Goal: Complete application form

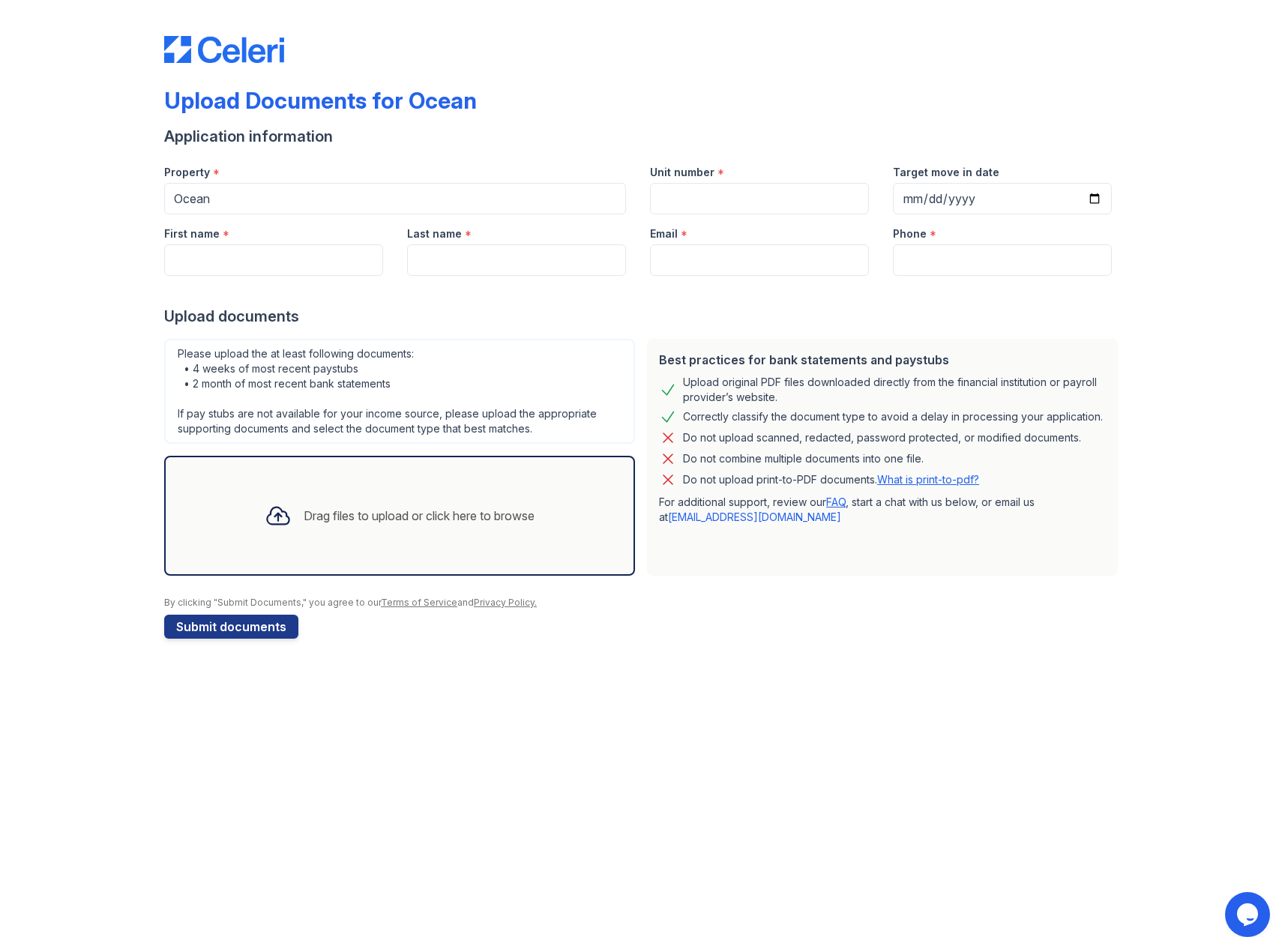
drag, startPoint x: 0, startPoint y: 0, endPoint x: 1022, endPoint y: 2, distance: 1022.0
click at [745, 202] on input "Unit number" at bounding box center [759, 198] width 219 height 31
type input "1820"
click at [1101, 195] on input "Target move in date" at bounding box center [1002, 198] width 219 height 31
type input "[DATE]"
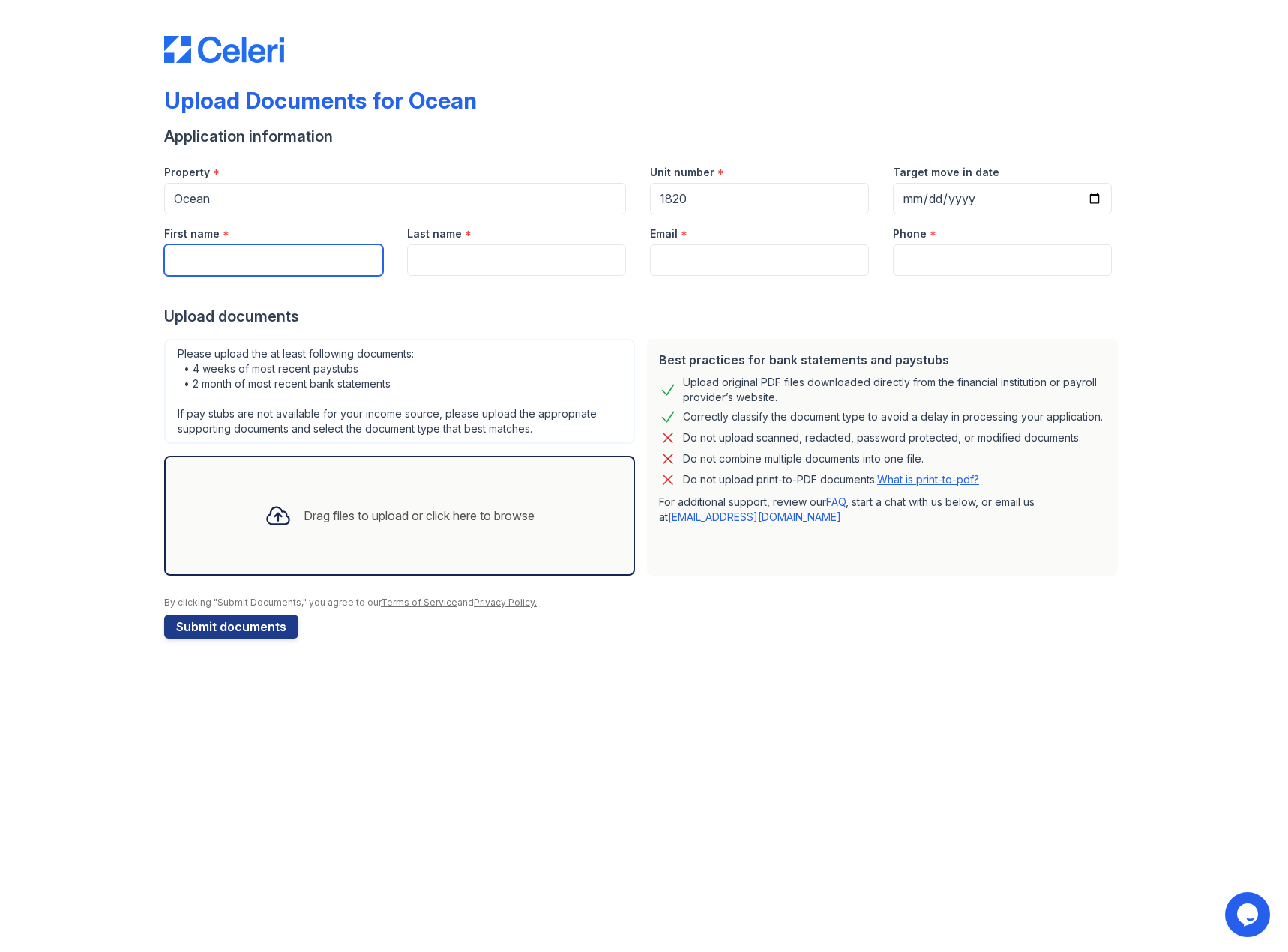
click at [236, 269] on input "First name" at bounding box center [273, 260] width 219 height 31
type input "[PERSON_NAME]"
click at [730, 250] on input "Email" at bounding box center [759, 260] width 219 height 31
type input "[EMAIL_ADDRESS][DOMAIN_NAME]"
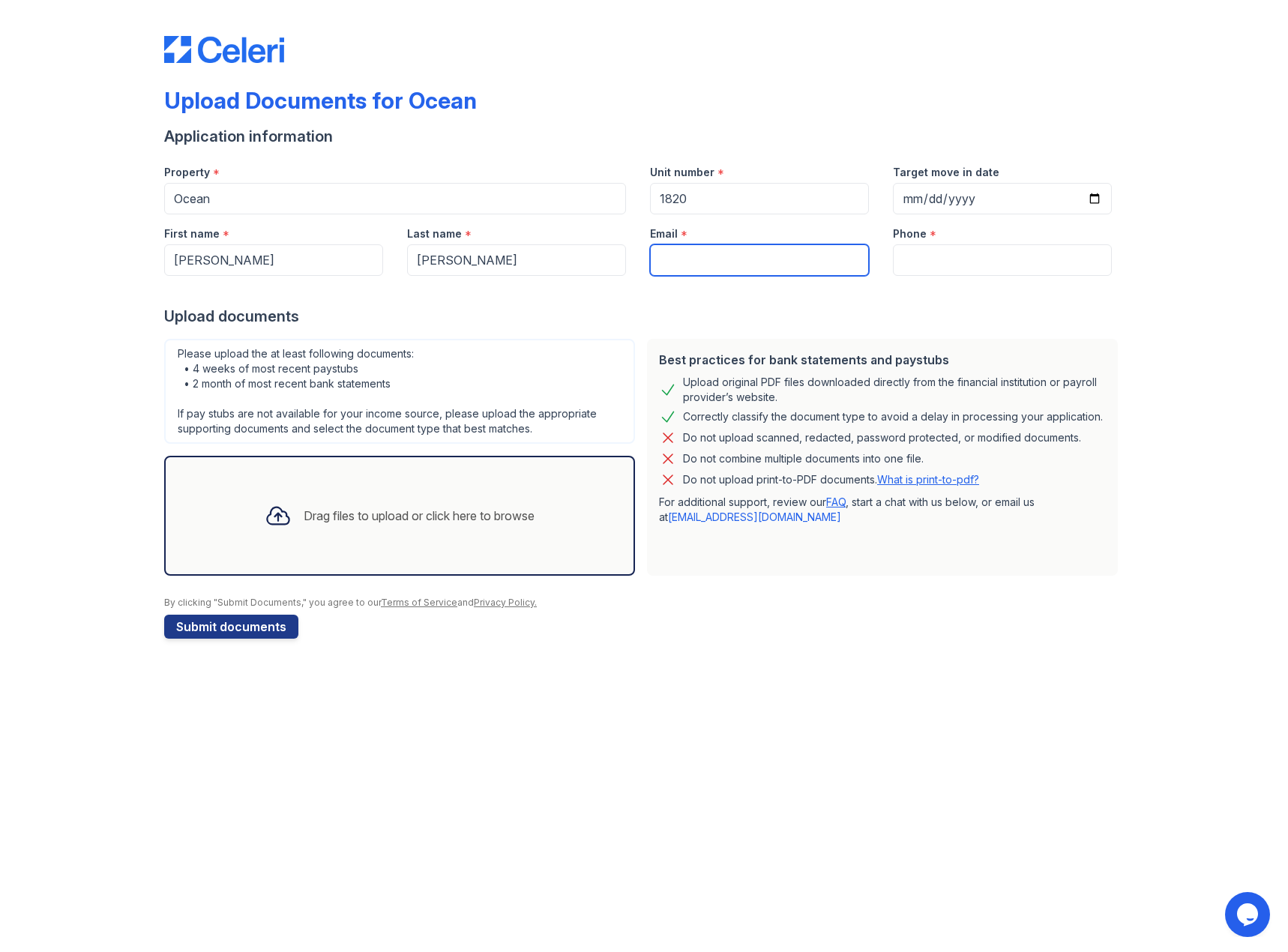
type input "5515790691"
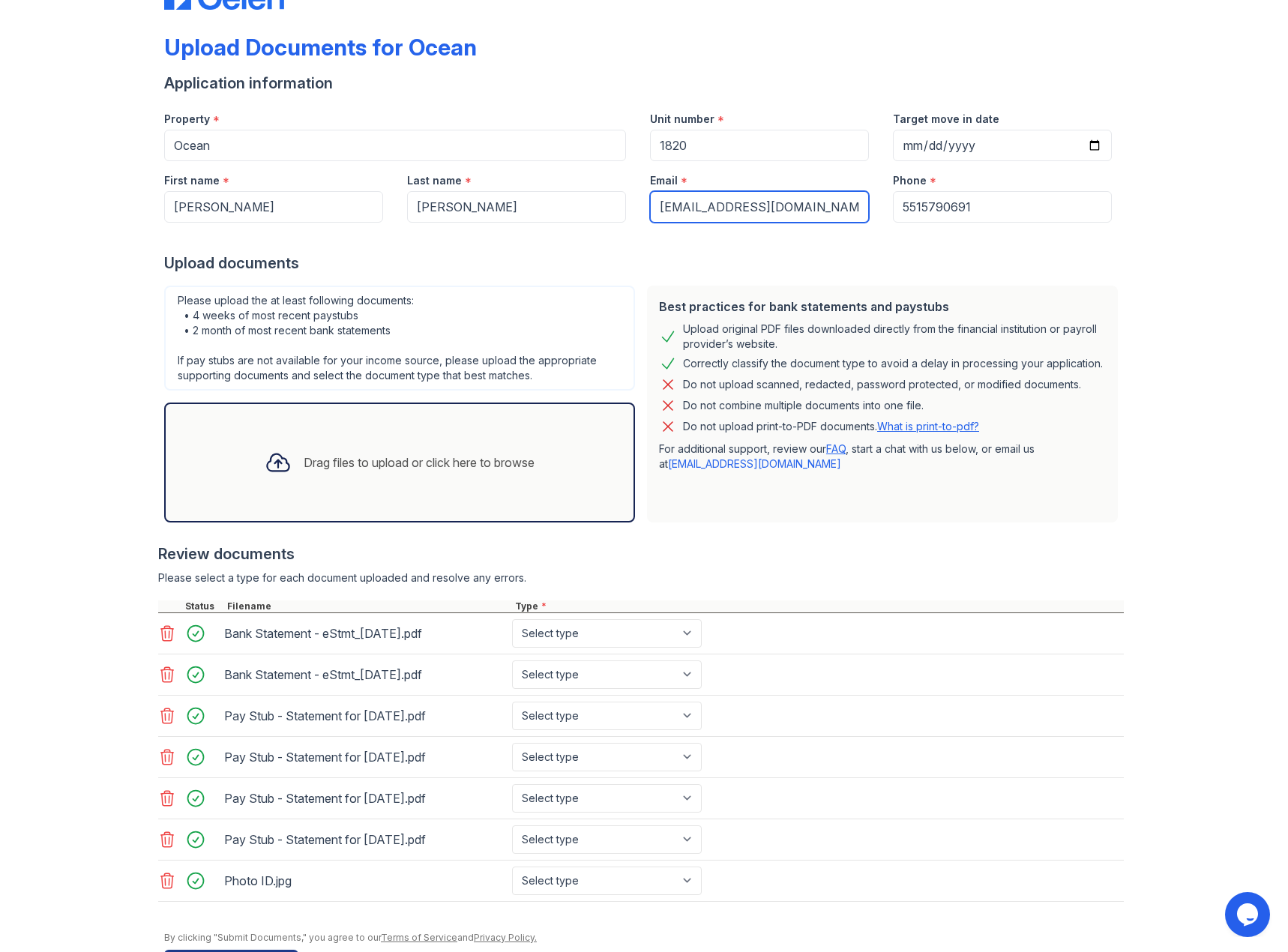
scroll to position [105, 0]
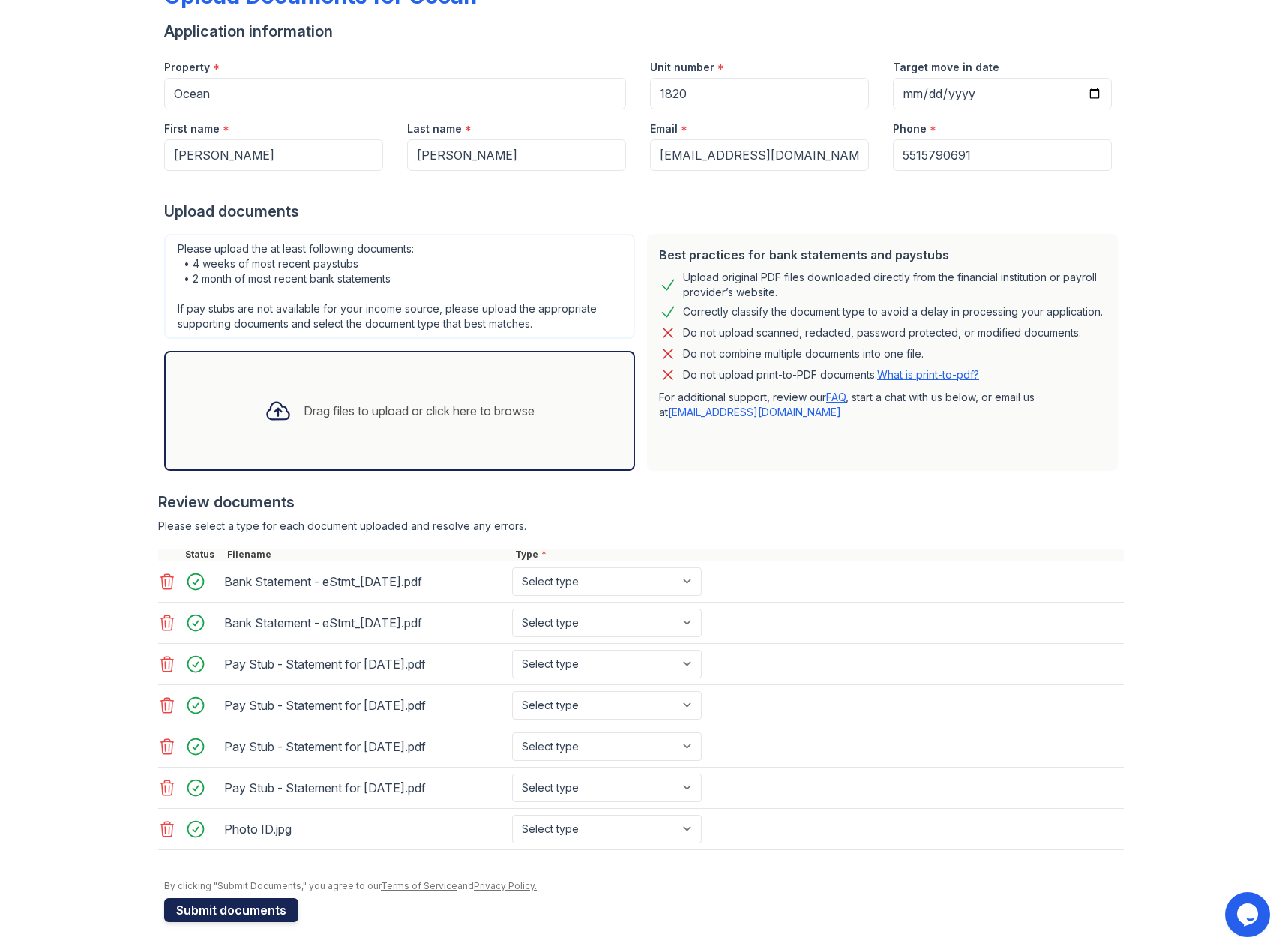
click at [208, 914] on button "Submit documents" at bounding box center [231, 910] width 134 height 24
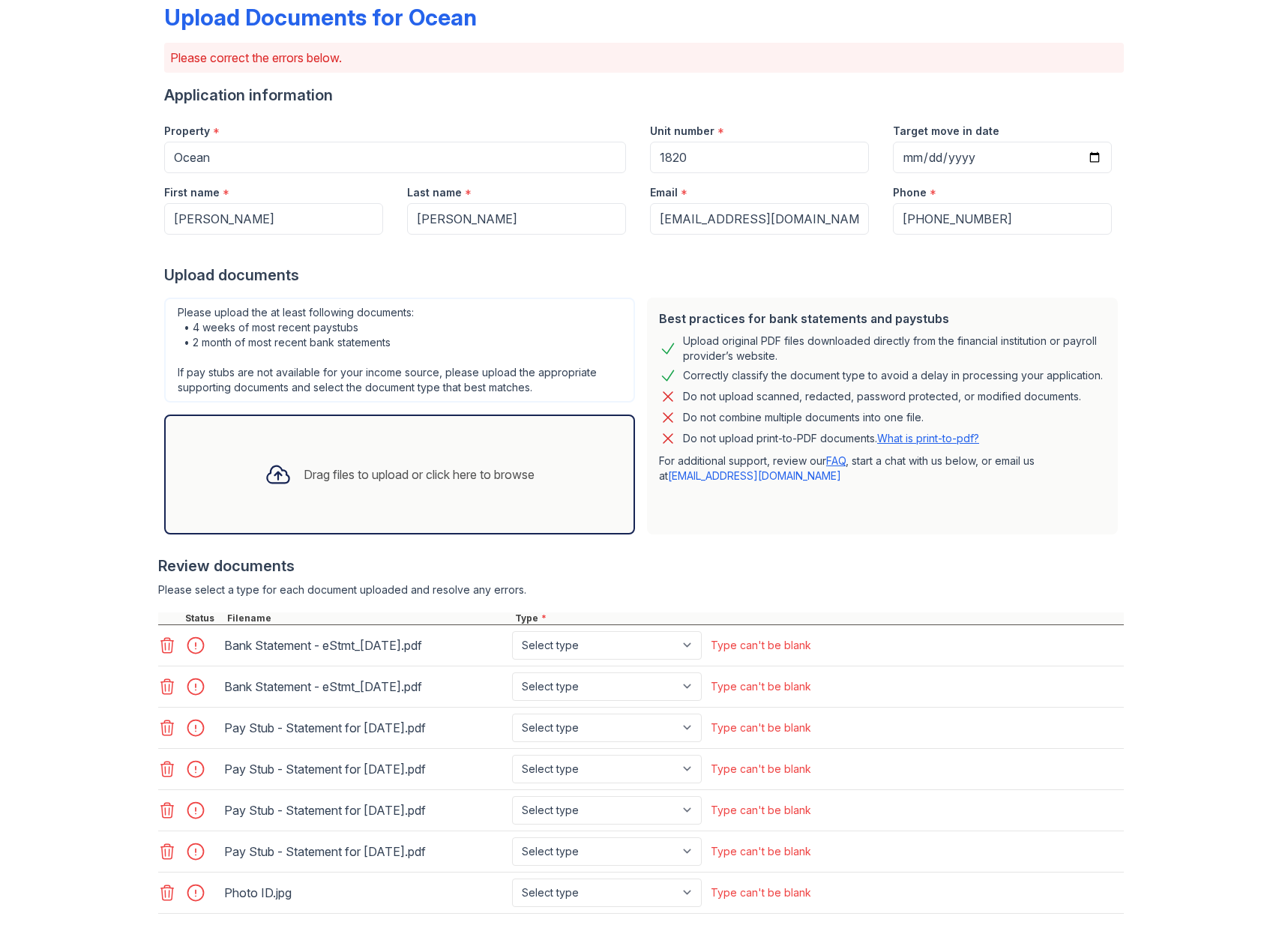
scroll to position [195, 0]
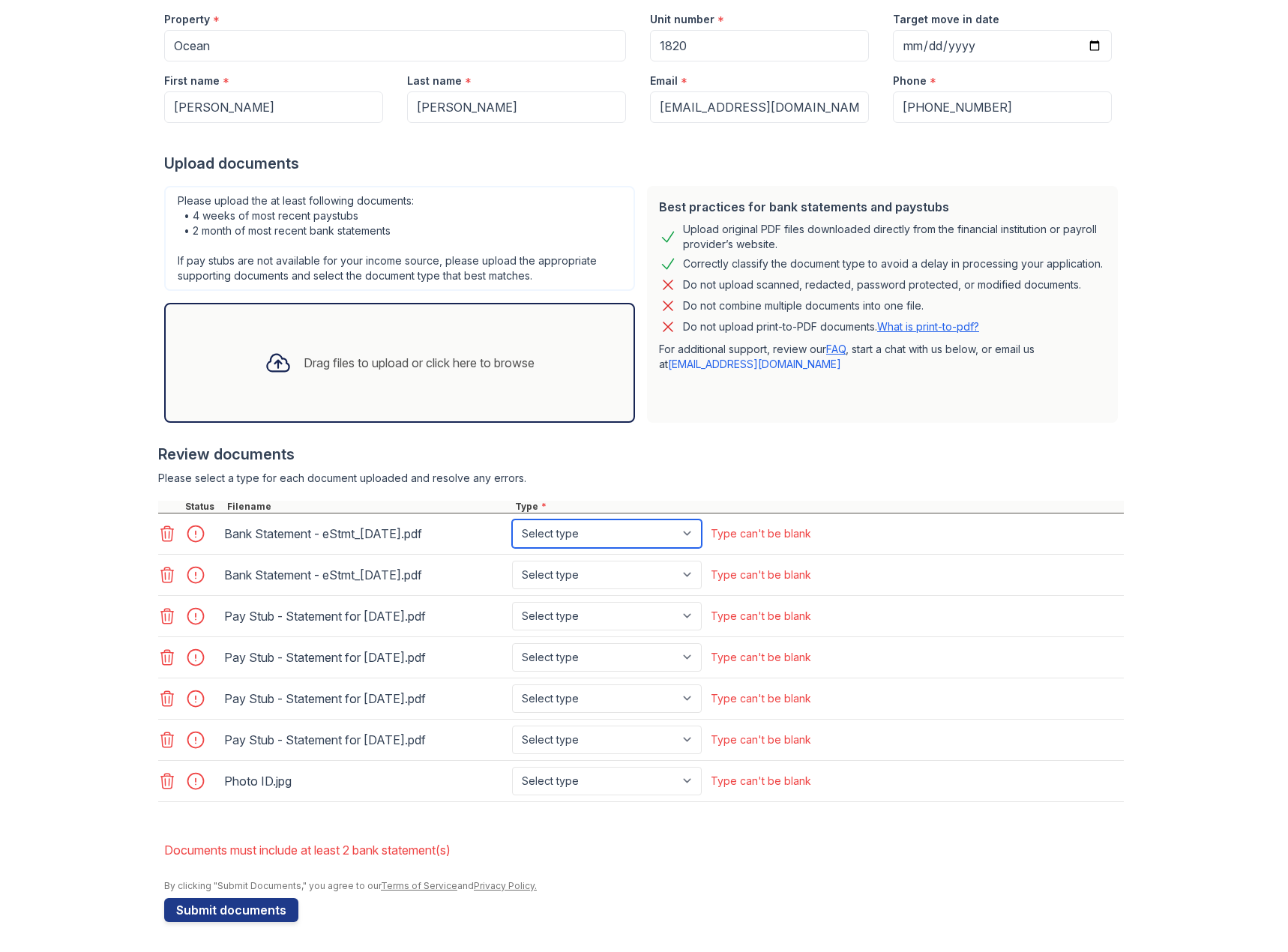
click at [577, 528] on select "Select type Paystub Bank Statement Offer Letter Tax Documents Benefit Award Let…" at bounding box center [607, 533] width 190 height 28
select select "bank_statement"
click at [512, 519] on select "Select type Paystub Bank Statement Offer Letter Tax Documents Benefit Award Let…" at bounding box center [607, 533] width 190 height 28
click at [546, 574] on select "Select type Paystub Bank Statement Offer Letter Tax Documents Benefit Award Let…" at bounding box center [607, 575] width 190 height 28
select select "bank_statement"
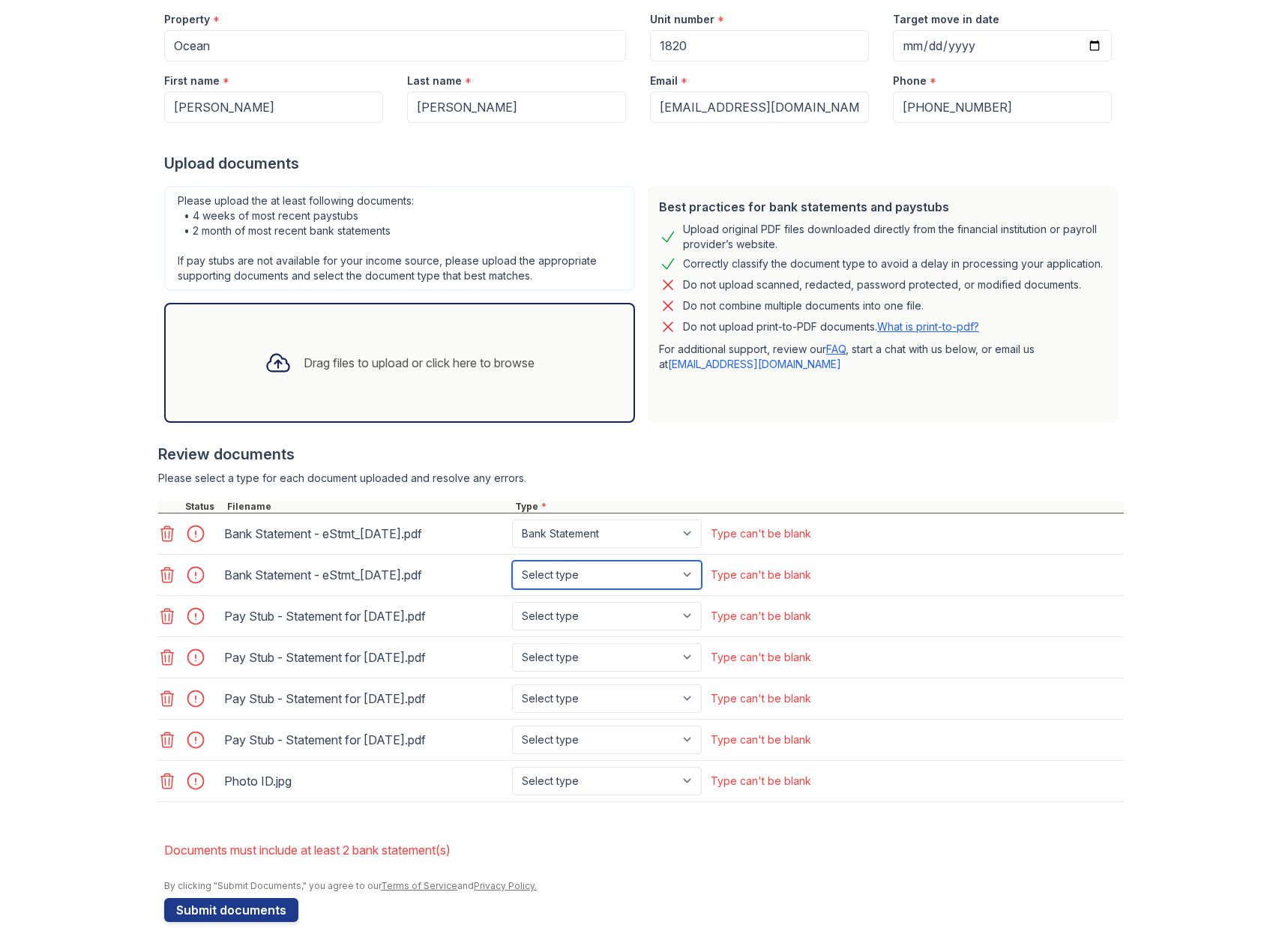
click at [512, 561] on select "Select type Paystub Bank Statement Offer Letter Tax Documents Benefit Award Let…" at bounding box center [607, 575] width 190 height 28
click at [553, 616] on select "Select type Paystub Bank Statement Offer Letter Tax Documents Benefit Award Let…" at bounding box center [607, 616] width 190 height 28
select select "paystub"
click at [512, 602] on select "Select type Paystub Bank Statement Offer Letter Tax Documents Benefit Award Let…" at bounding box center [607, 616] width 190 height 28
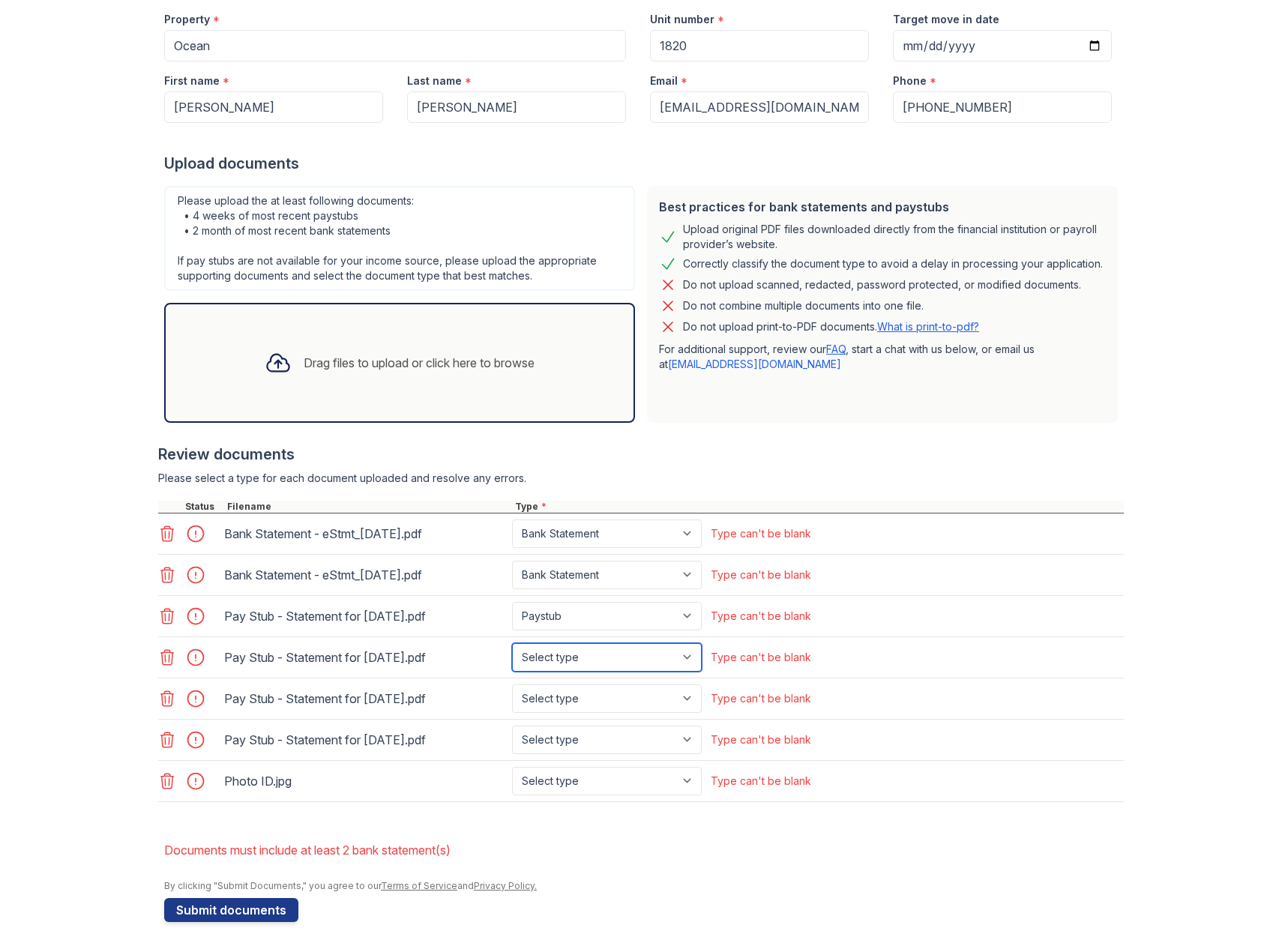
click at [577, 663] on select "Select type Paystub Bank Statement Offer Letter Tax Documents Benefit Award Let…" at bounding box center [607, 657] width 190 height 28
select select "paystub"
click at [512, 643] on select "Select type Paystub Bank Statement Offer Letter Tax Documents Benefit Award Let…" at bounding box center [607, 657] width 190 height 28
click at [549, 696] on select "Select type Paystub Bank Statement Offer Letter Tax Documents Benefit Award Let…" at bounding box center [607, 699] width 190 height 28
select select "paystub"
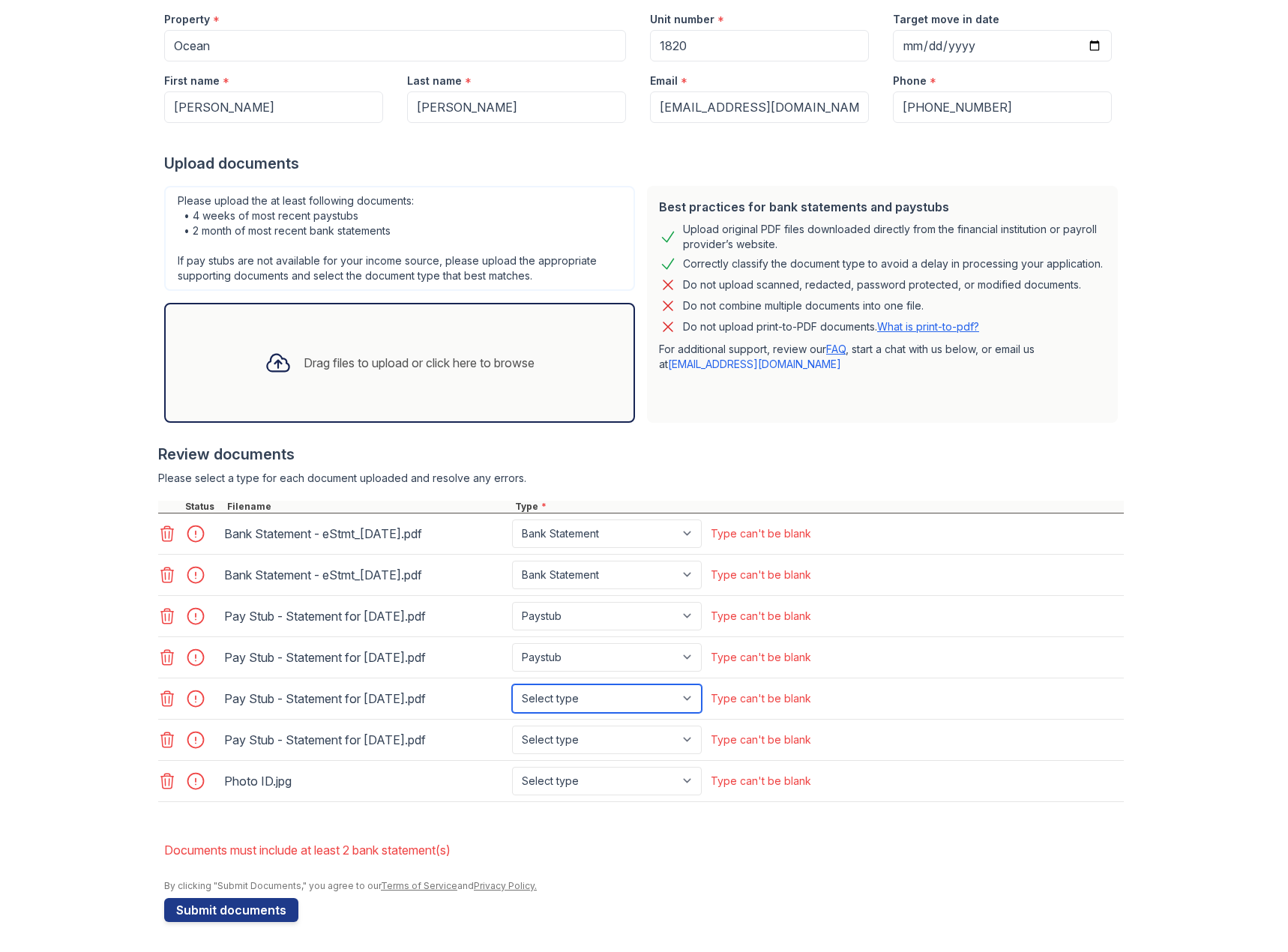
click at [512, 685] on select "Select type Paystub Bank Statement Offer Letter Tax Documents Benefit Award Let…" at bounding box center [607, 699] width 190 height 28
click at [557, 743] on select "Select type Paystub Bank Statement Offer Letter Tax Documents Benefit Award Let…" at bounding box center [607, 739] width 190 height 28
select select "paystub"
click at [512, 725] on select "Select type Paystub Bank Statement Offer Letter Tax Documents Benefit Award Let…" at bounding box center [607, 739] width 190 height 28
click at [161, 529] on icon at bounding box center [167, 533] width 18 height 18
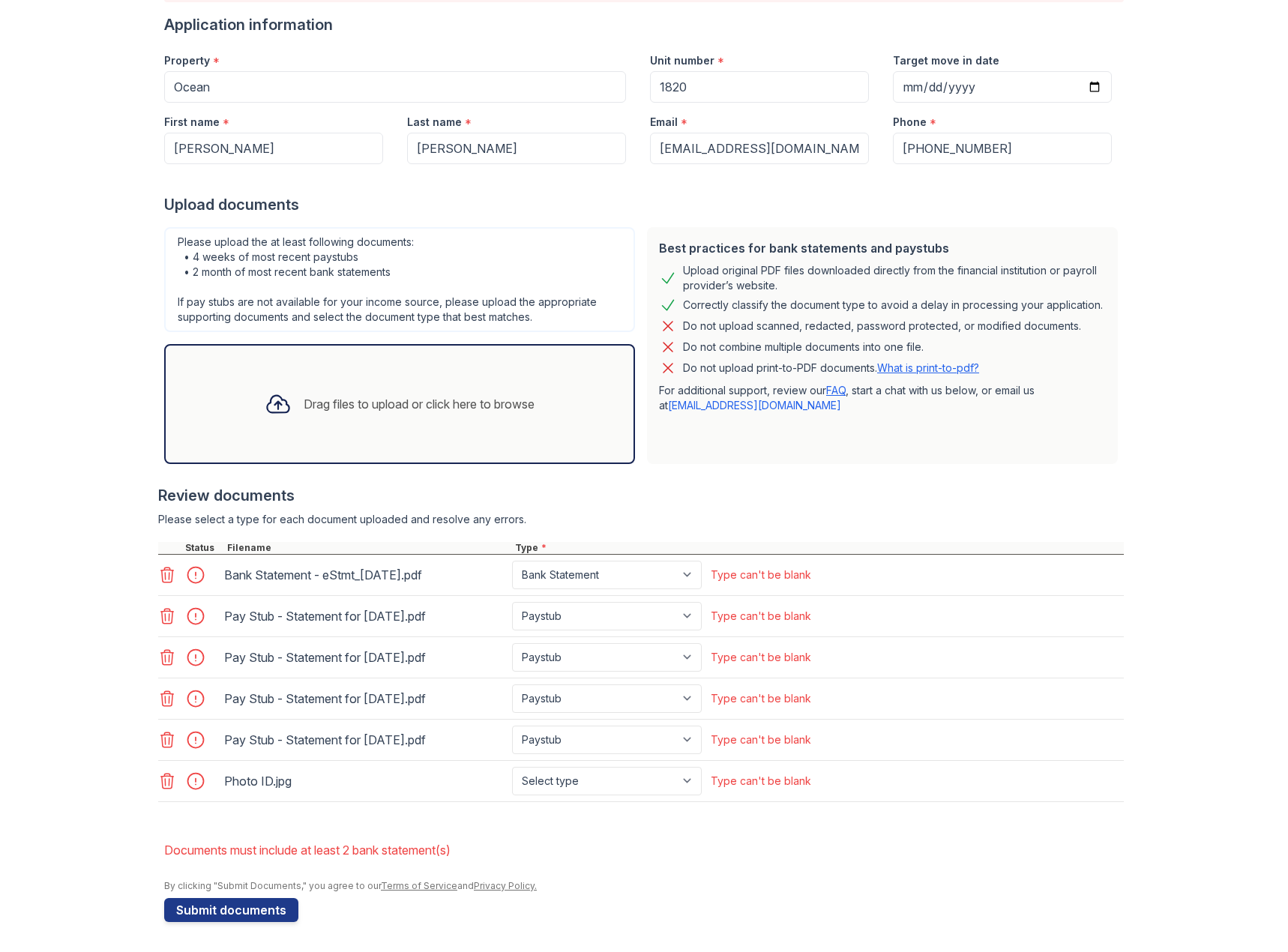
click at [161, 529] on div at bounding box center [641, 534] width 966 height 15
click at [163, 579] on icon at bounding box center [167, 575] width 13 height 15
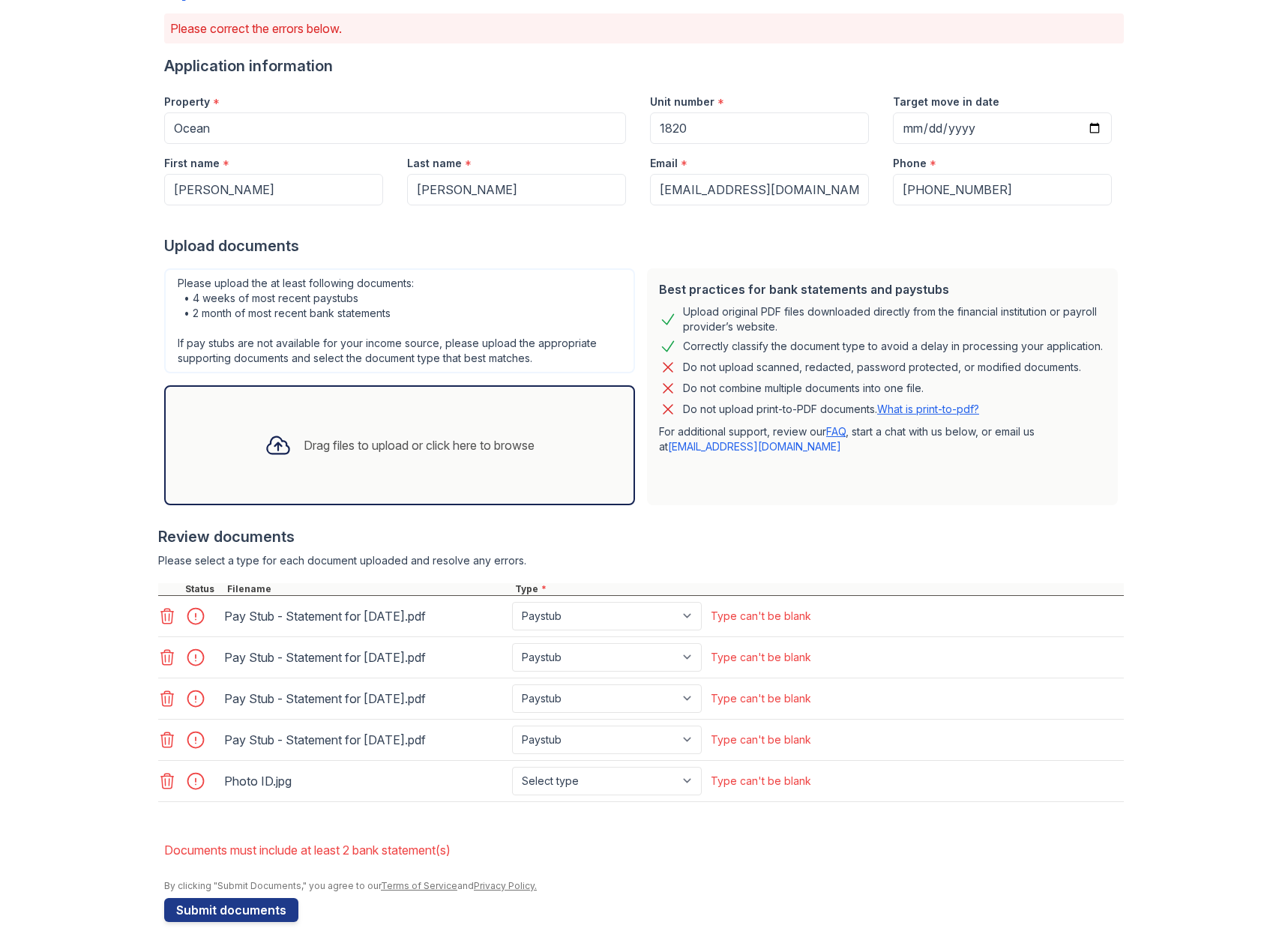
click at [159, 776] on icon at bounding box center [167, 780] width 18 height 18
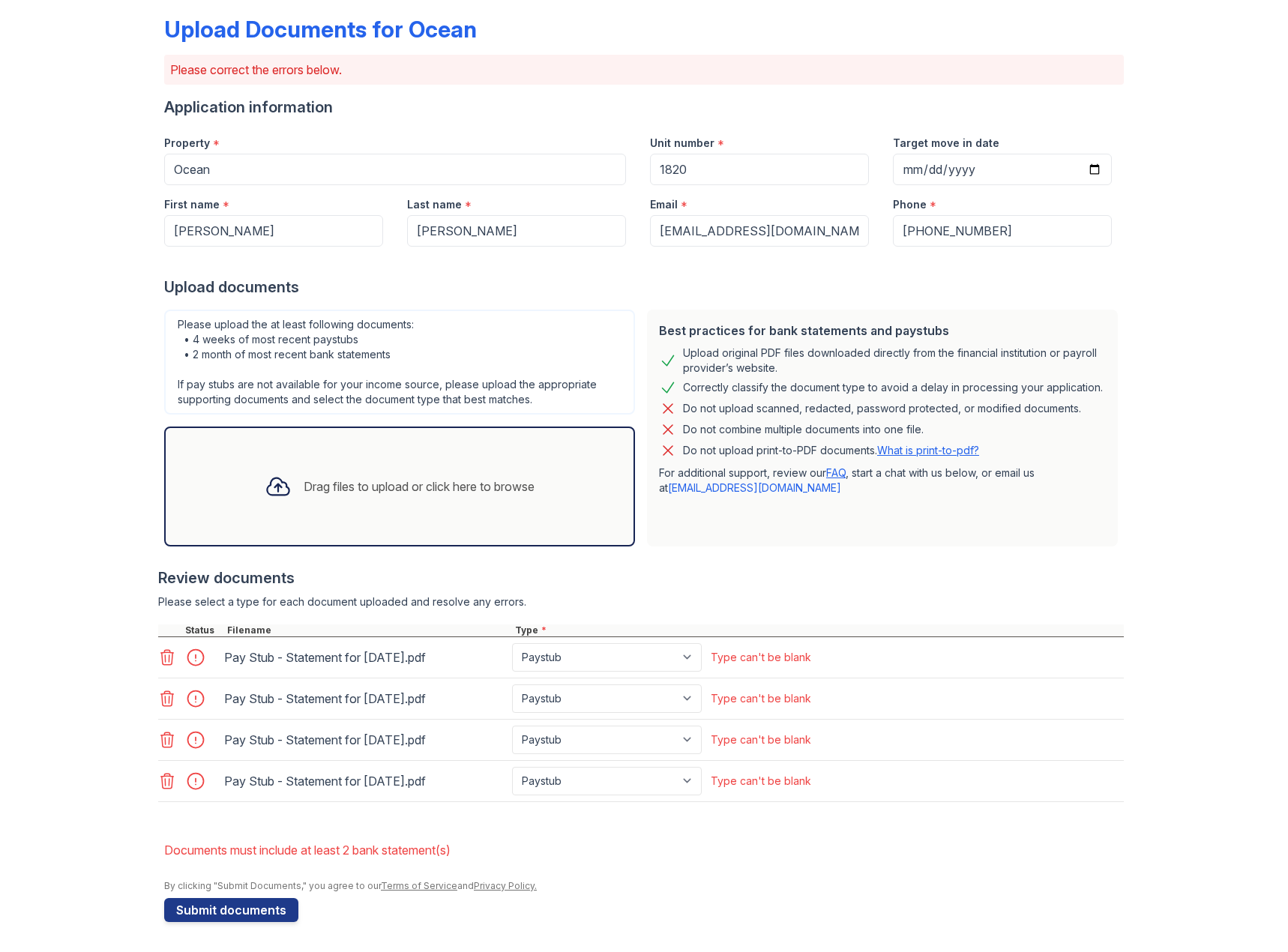
click at [160, 776] on icon at bounding box center [167, 780] width 18 height 18
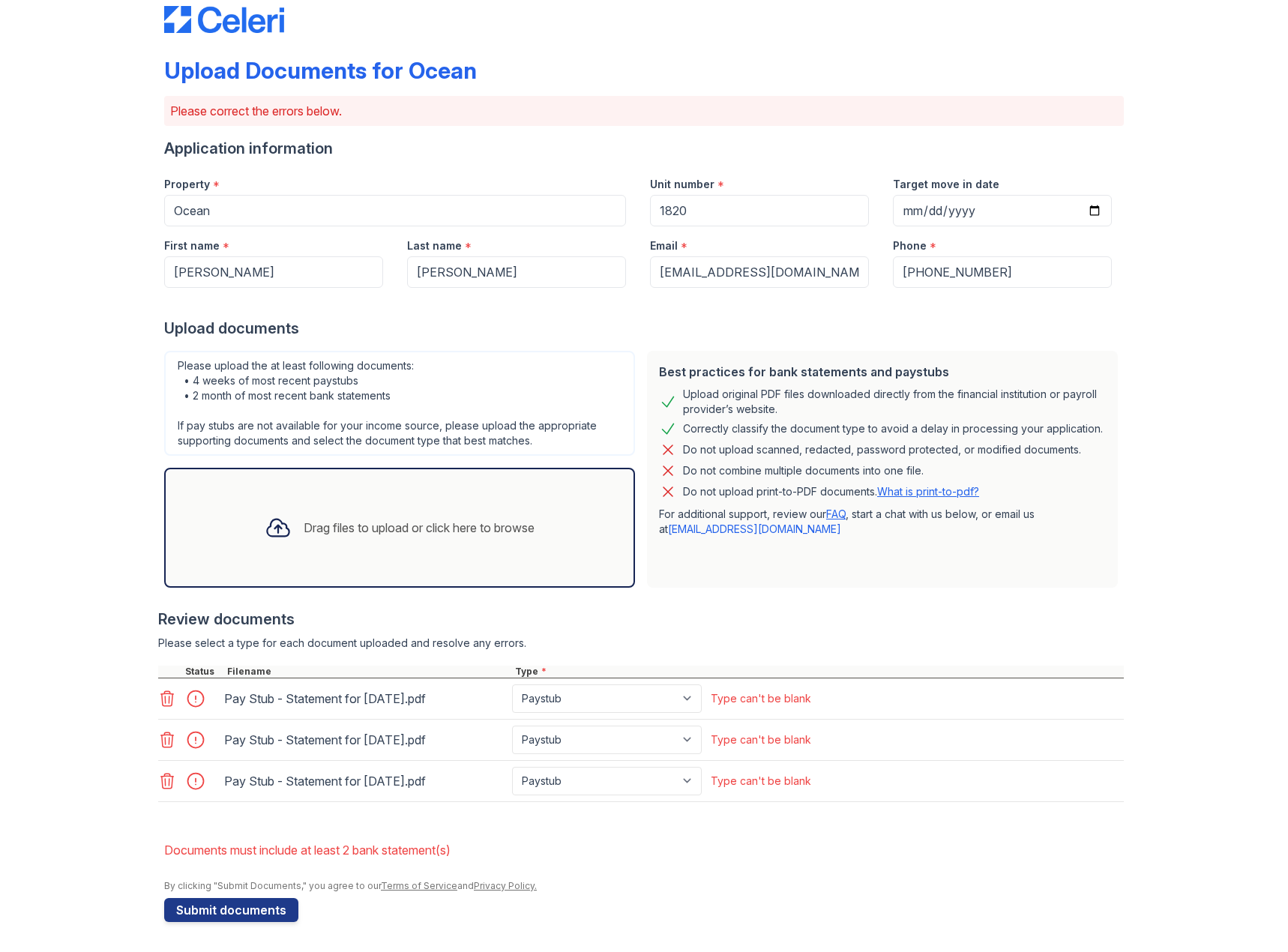
click at [160, 776] on icon at bounding box center [167, 780] width 18 height 18
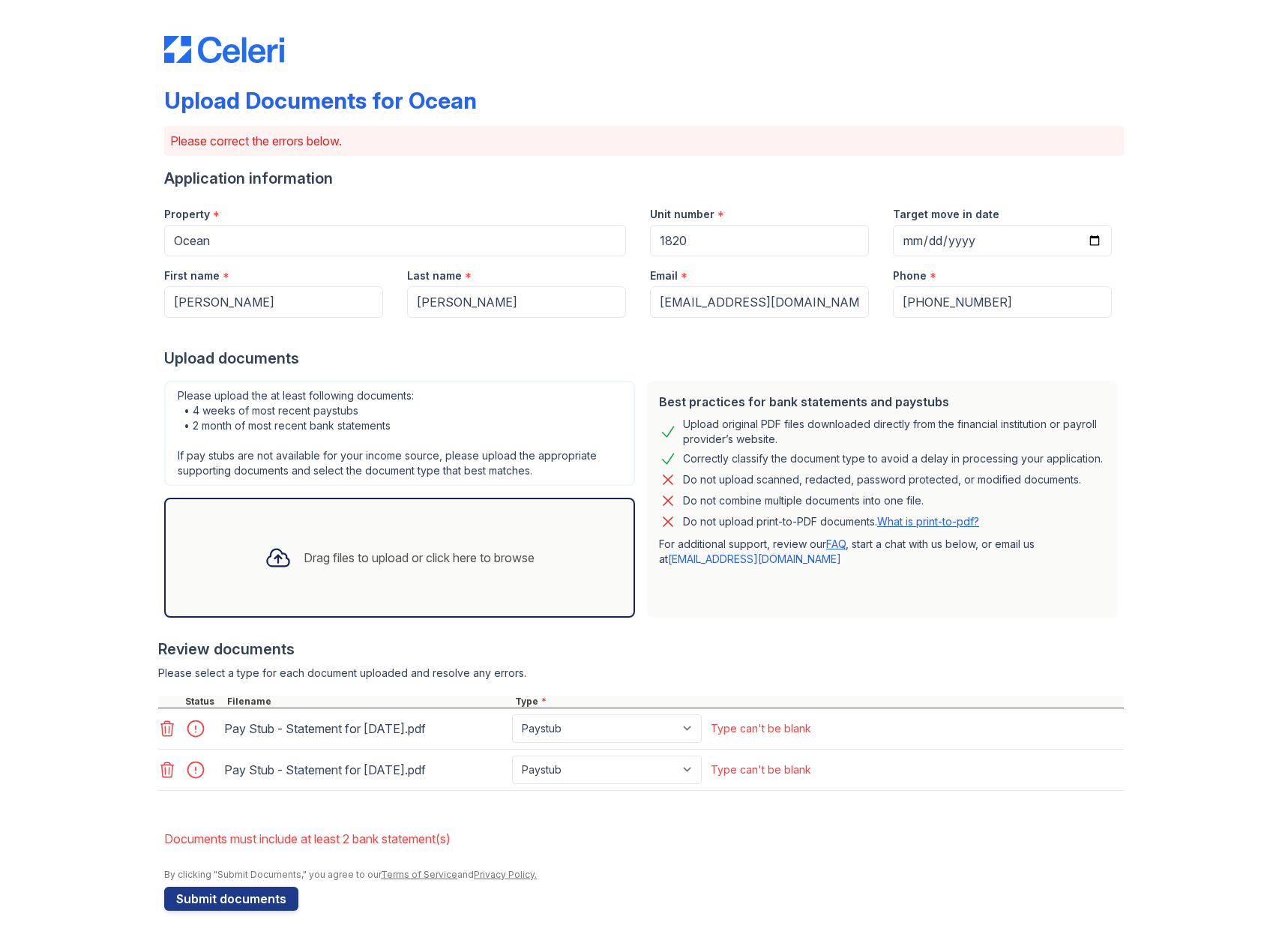
click at [160, 776] on icon at bounding box center [167, 769] width 18 height 18
click at [160, 776] on div "Upload Documents for Ocean Please correct the errors below. Application informa…" at bounding box center [644, 471] width 1240 height 941
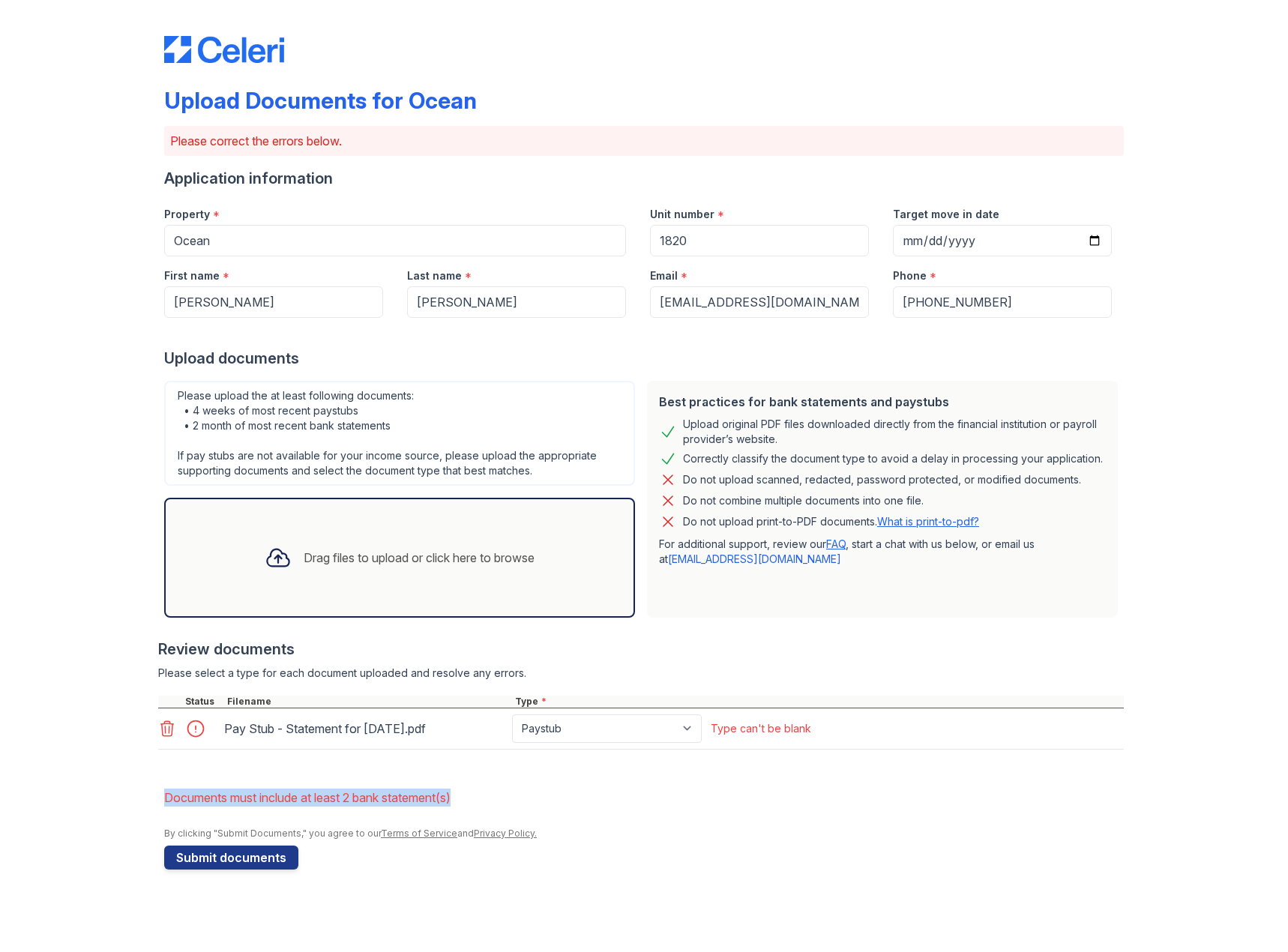
click at [162, 730] on icon at bounding box center [167, 728] width 13 height 15
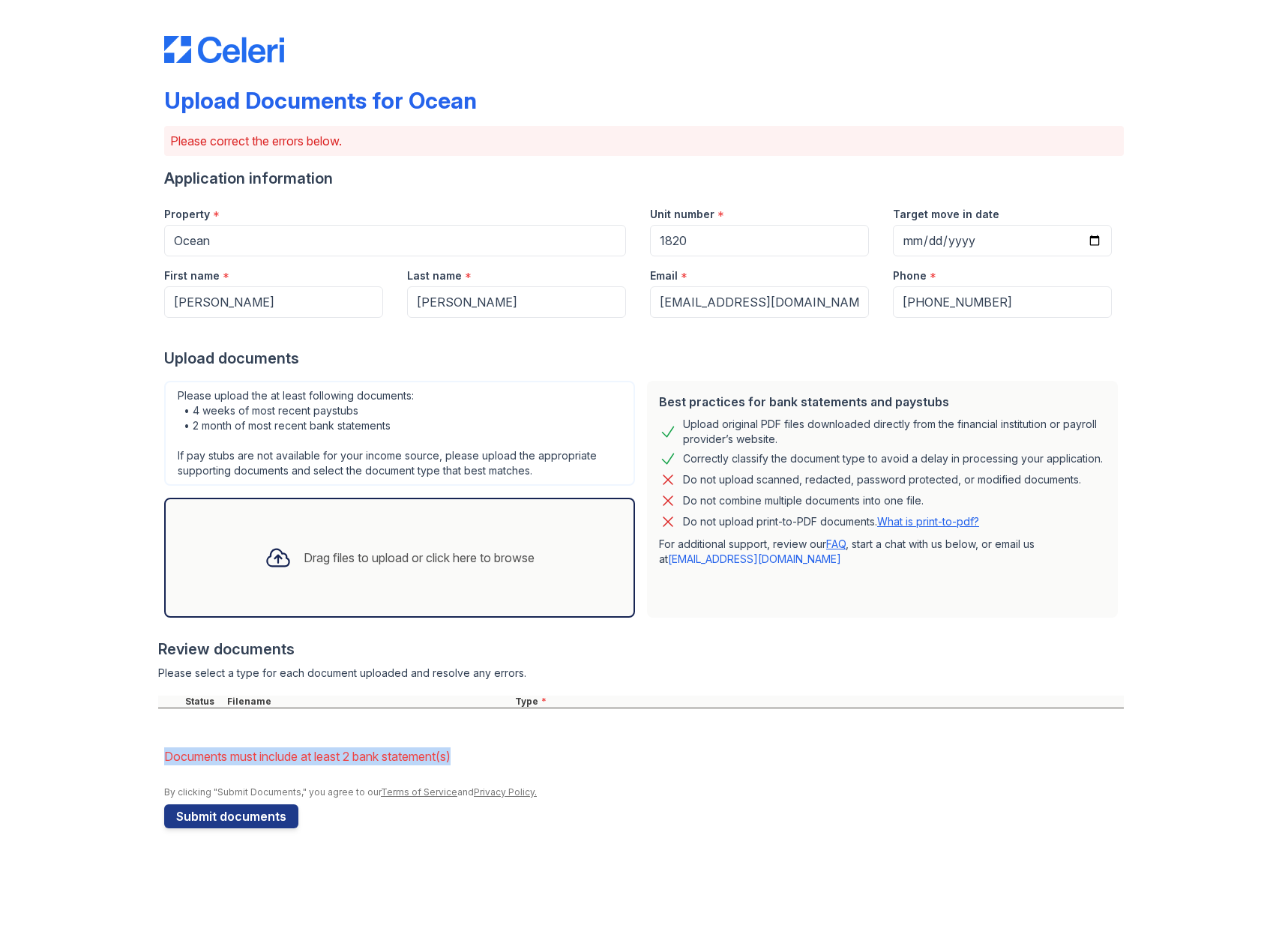
click at [162, 730] on div "Upload Documents for Ocean Please correct the errors below. Application informa…" at bounding box center [644, 429] width 1240 height 858
click at [29, 762] on div "Upload Documents for Ocean Please correct the errors below. Application informa…" at bounding box center [644, 429] width 1240 height 858
click at [42, 465] on div "Upload Documents for Ocean Please correct the errors below. Application informa…" at bounding box center [644, 429] width 1240 height 858
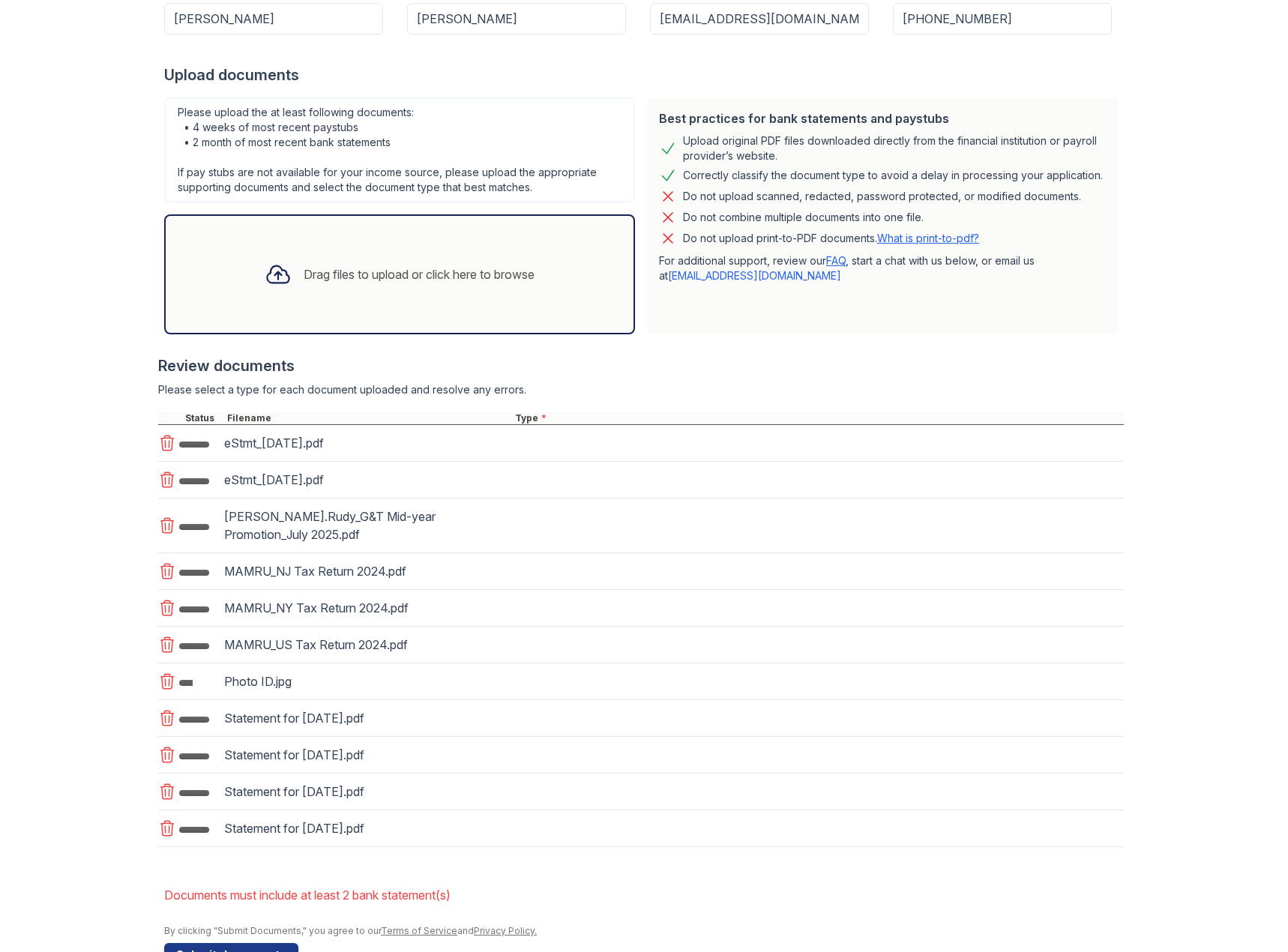
scroll to position [300, 0]
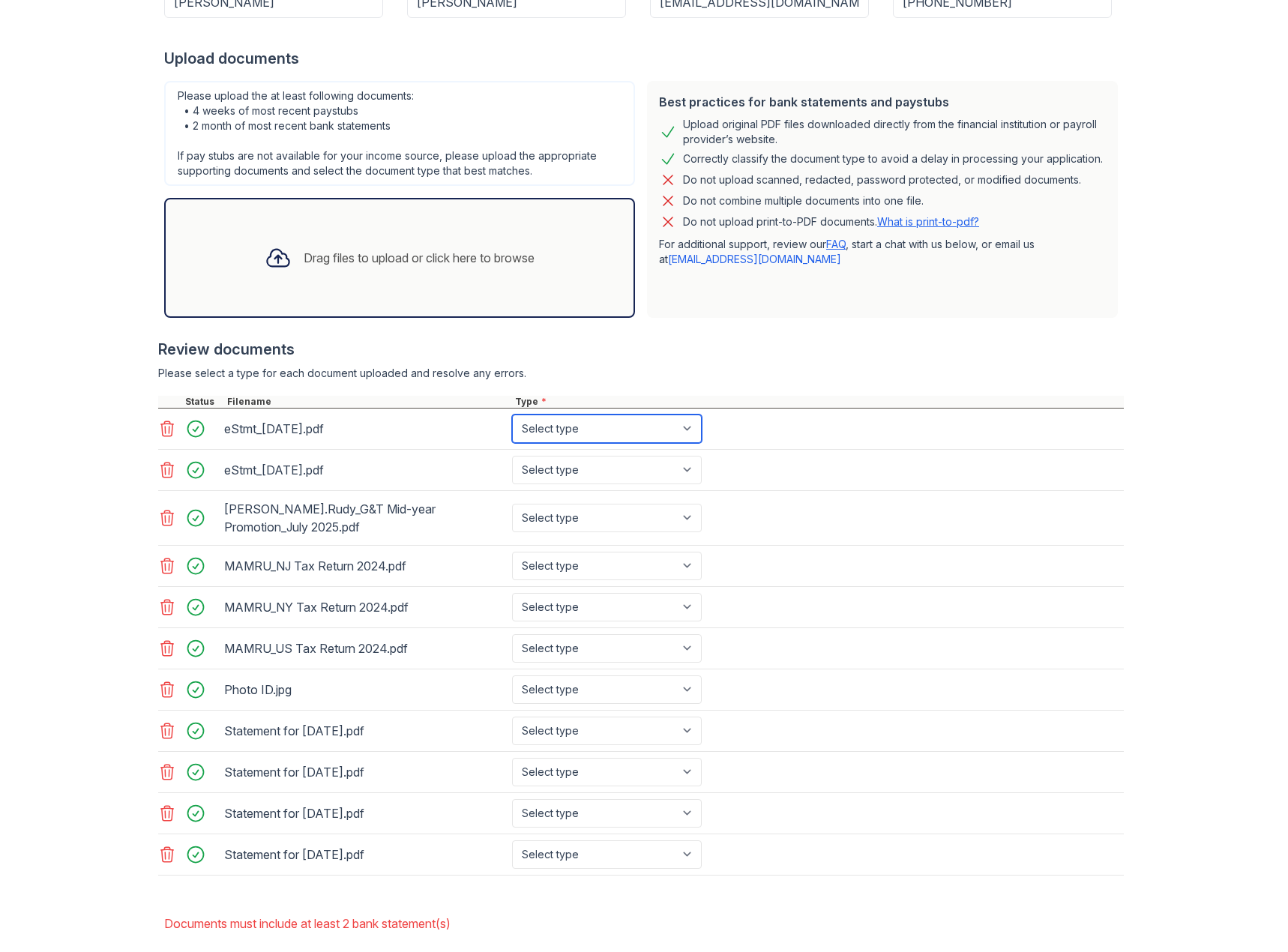
click at [539, 431] on select "Select type Paystub Bank Statement Offer Letter Tax Documents Benefit Award Let…" at bounding box center [607, 429] width 190 height 28
select select "bank_statement"
click at [512, 415] on select "Select type Paystub Bank Statement Offer Letter Tax Documents Benefit Award Let…" at bounding box center [607, 429] width 190 height 28
click at [537, 467] on select "Select type Paystub Bank Statement Offer Letter Tax Documents Benefit Award Let…" at bounding box center [607, 470] width 190 height 28
select select "bank_statement"
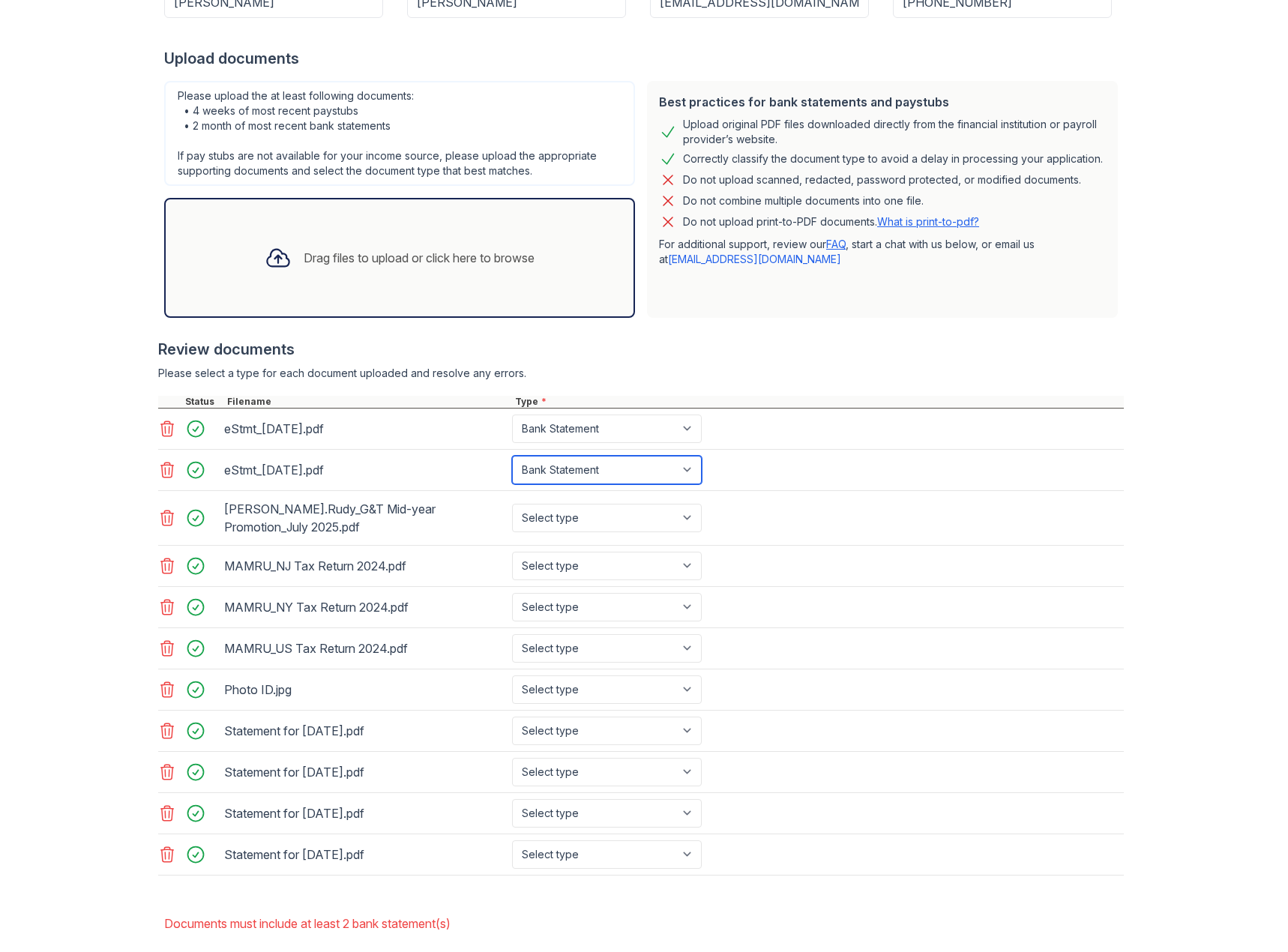
click at [512, 456] on select "Select type Paystub Bank Statement Offer Letter Tax Documents Benefit Award Let…" at bounding box center [607, 470] width 190 height 28
click at [553, 518] on select "Select type Paystub Bank Statement Offer Letter Tax Documents Benefit Award Let…" at bounding box center [607, 518] width 190 height 28
select select "offer_letter"
click at [512, 503] on select "Select type Paystub Bank Statement Offer Letter Tax Documents Benefit Award Let…" at bounding box center [607, 518] width 190 height 28
click at [552, 561] on select "Select type Paystub Bank Statement Offer Letter Tax Documents Benefit Award Let…" at bounding box center [607, 565] width 190 height 28
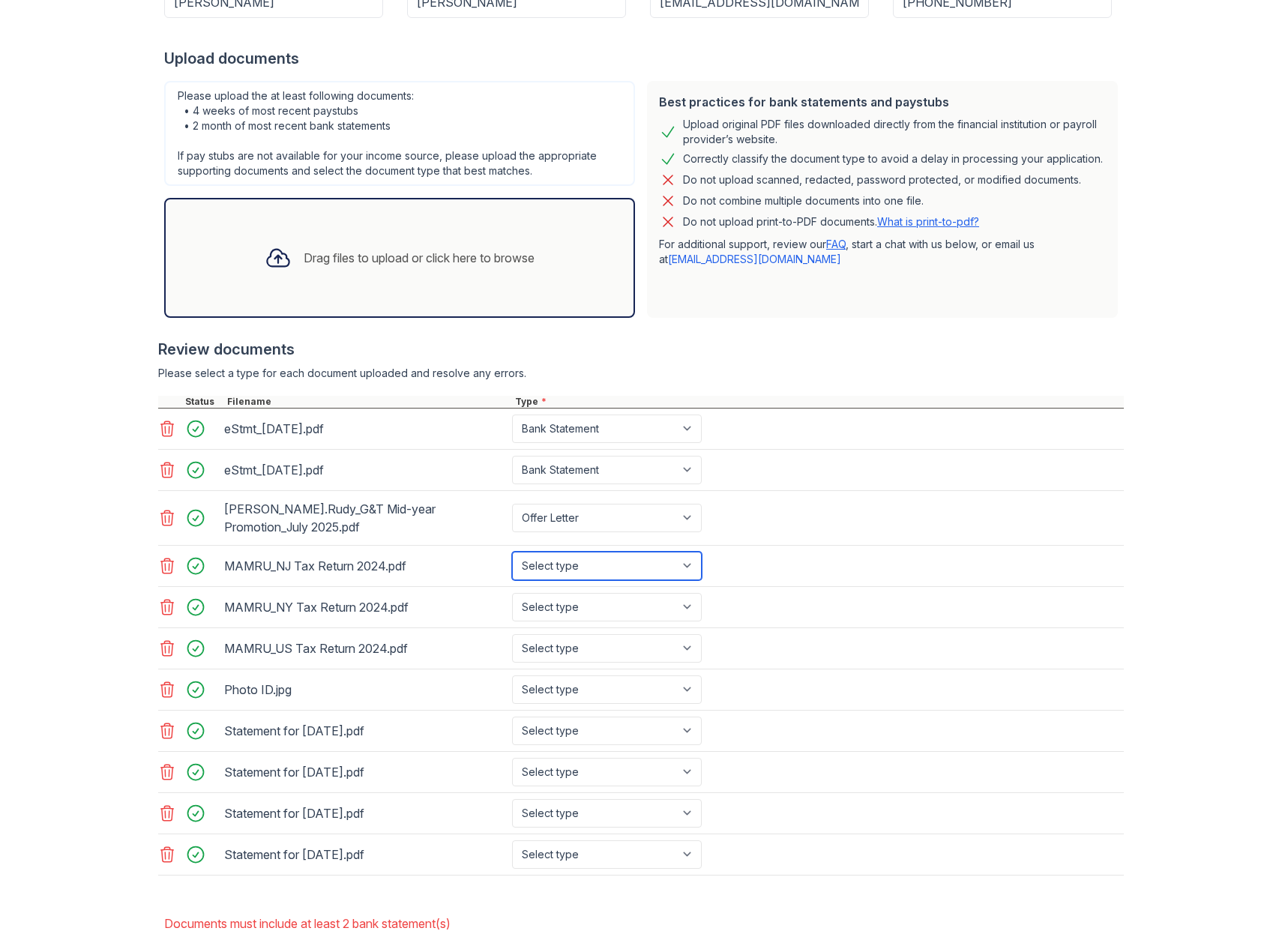
select select "tax_documents"
click at [512, 551] on select "Select type Paystub Bank Statement Offer Letter Tax Documents Benefit Award Let…" at bounding box center [607, 565] width 190 height 28
click at [544, 600] on select "Select type Paystub Bank Statement Offer Letter Tax Documents Benefit Award Let…" at bounding box center [607, 607] width 190 height 28
select select "tax_documents"
click at [512, 593] on select "Select type Paystub Bank Statement Offer Letter Tax Documents Benefit Award Let…" at bounding box center [607, 607] width 190 height 28
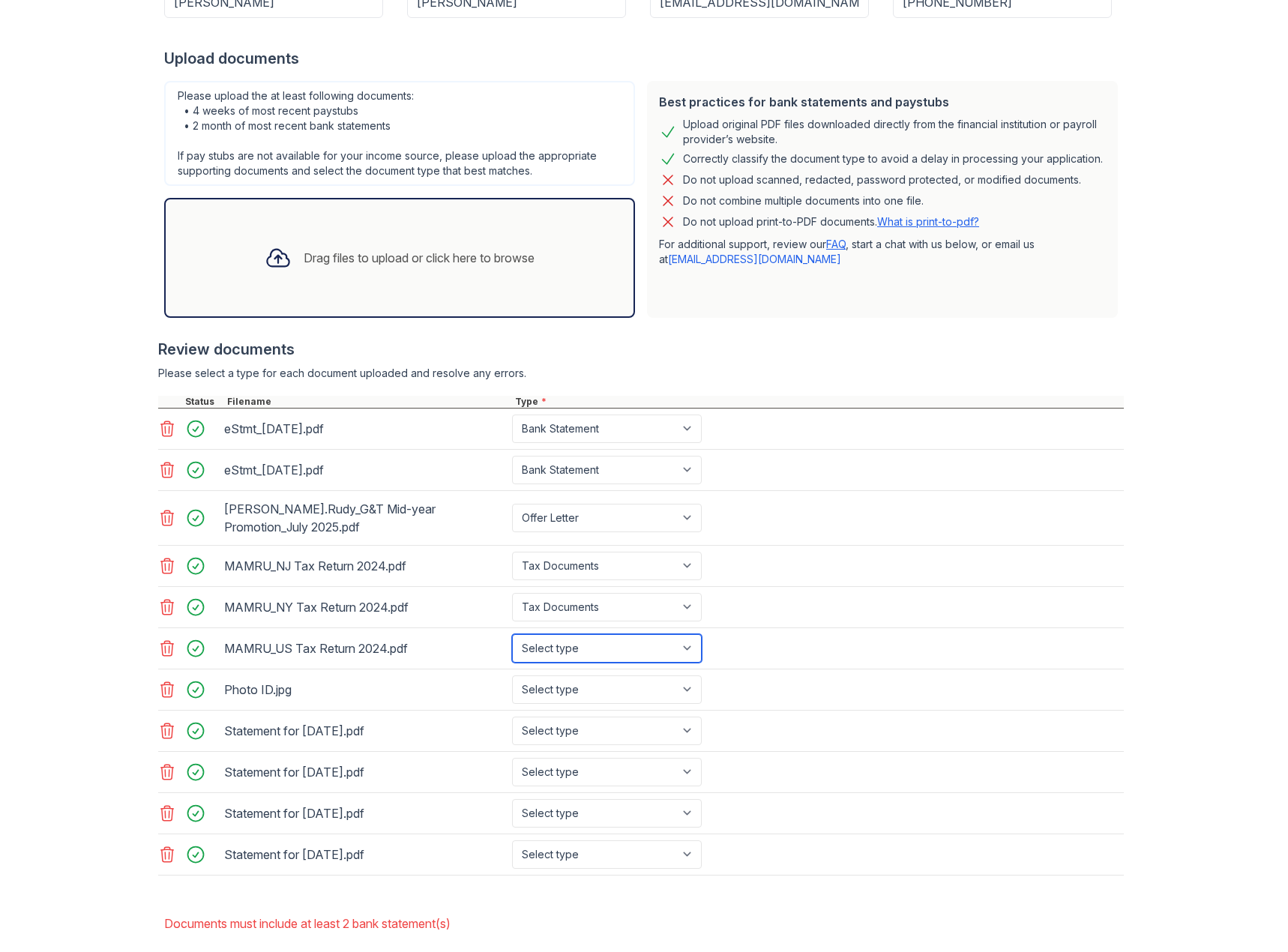
click at [537, 643] on select "Select type Paystub Bank Statement Offer Letter Tax Documents Benefit Award Let…" at bounding box center [607, 649] width 190 height 28
select select "tax_documents"
click at [512, 634] on select "Select type Paystub Bank Statement Offer Letter Tax Documents Benefit Award Let…" at bounding box center [607, 649] width 190 height 28
click at [544, 693] on select "Select type Paystub Bank Statement Offer Letter Tax Documents Benefit Award Let…" at bounding box center [607, 689] width 190 height 28
select select "other"
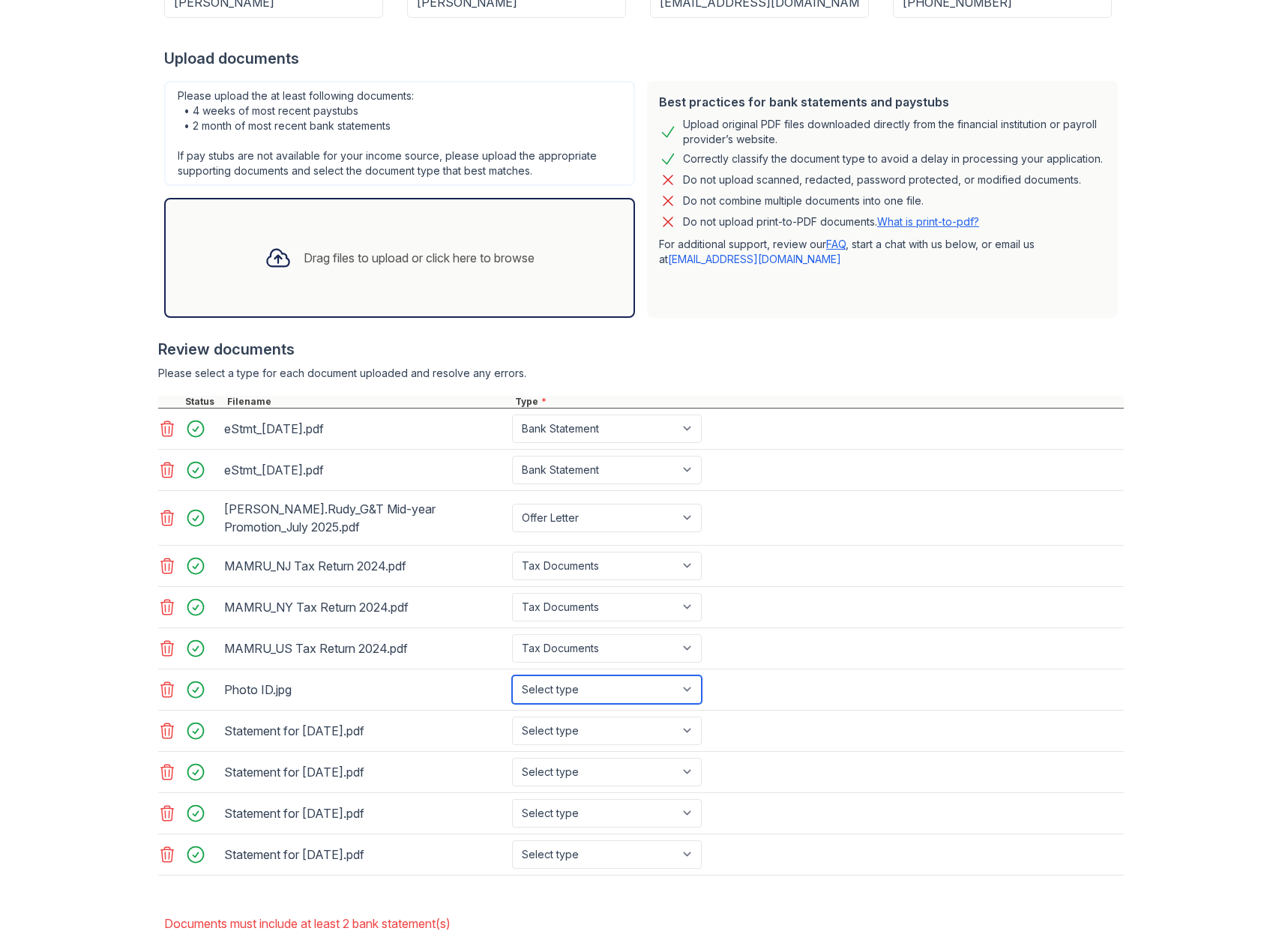
click at [512, 675] on select "Select type Paystub Bank Statement Offer Letter Tax Documents Benefit Award Let…" at bounding box center [607, 689] width 190 height 28
click at [530, 733] on select "Select type Paystub Bank Statement Offer Letter Tax Documents Benefit Award Let…" at bounding box center [607, 731] width 190 height 28
select select "paystub"
click at [512, 717] on select "Select type Paystub Bank Statement Offer Letter Tax Documents Benefit Award Let…" at bounding box center [607, 731] width 190 height 28
click at [546, 777] on select "Select type Paystub Bank Statement Offer Letter Tax Documents Benefit Award Let…" at bounding box center [607, 772] width 190 height 28
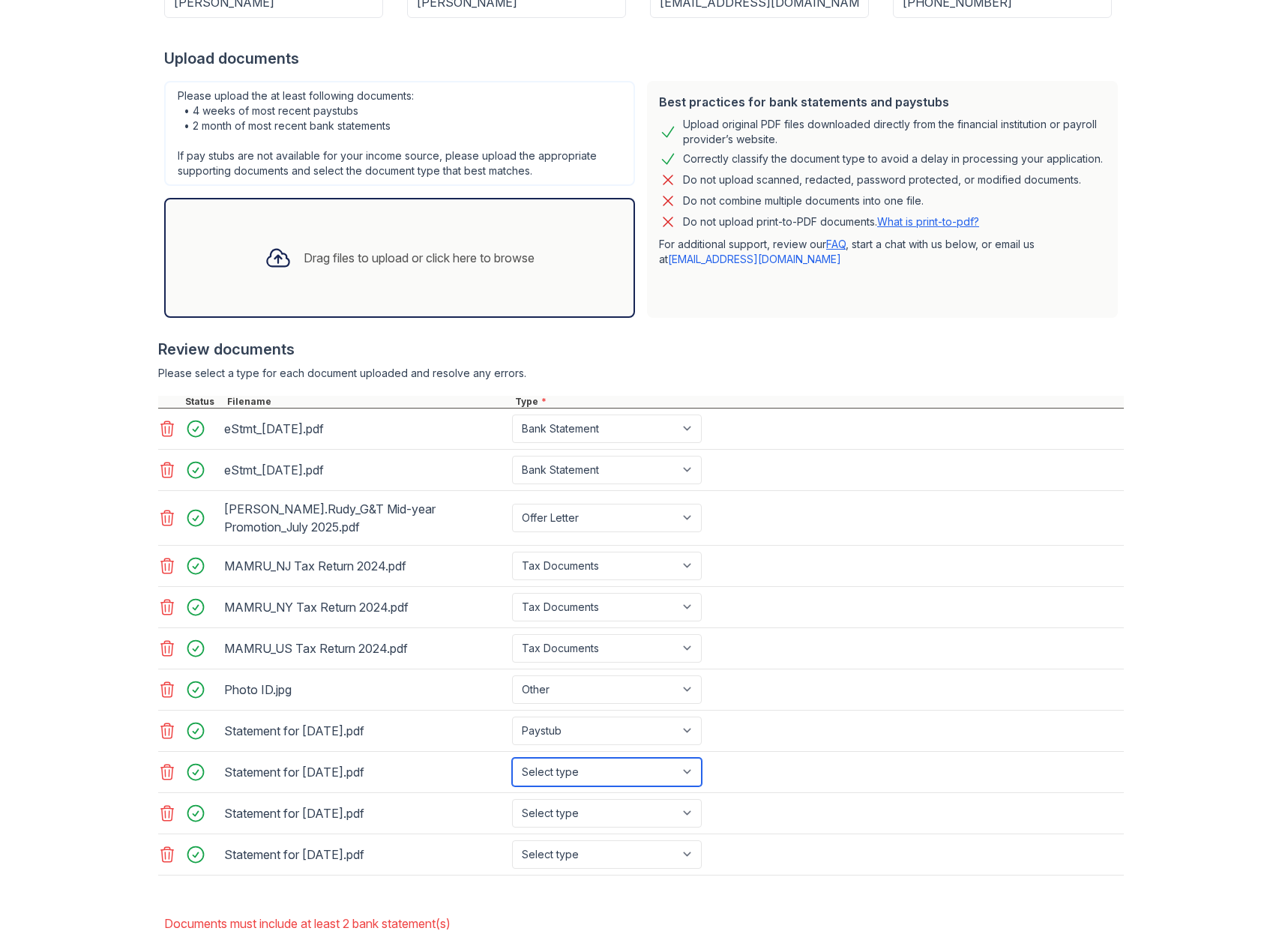
select select "paystub"
click at [512, 758] on select "Select type Paystub Bank Statement Offer Letter Tax Documents Benefit Award Let…" at bounding box center [607, 772] width 190 height 28
click at [557, 800] on select "Select type Paystub Bank Statement Offer Letter Tax Documents Benefit Award Let…" at bounding box center [607, 813] width 190 height 28
select select "paystub"
click at [512, 799] on select "Select type Paystub Bank Statement Offer Letter Tax Documents Benefit Award Let…" at bounding box center [607, 813] width 190 height 28
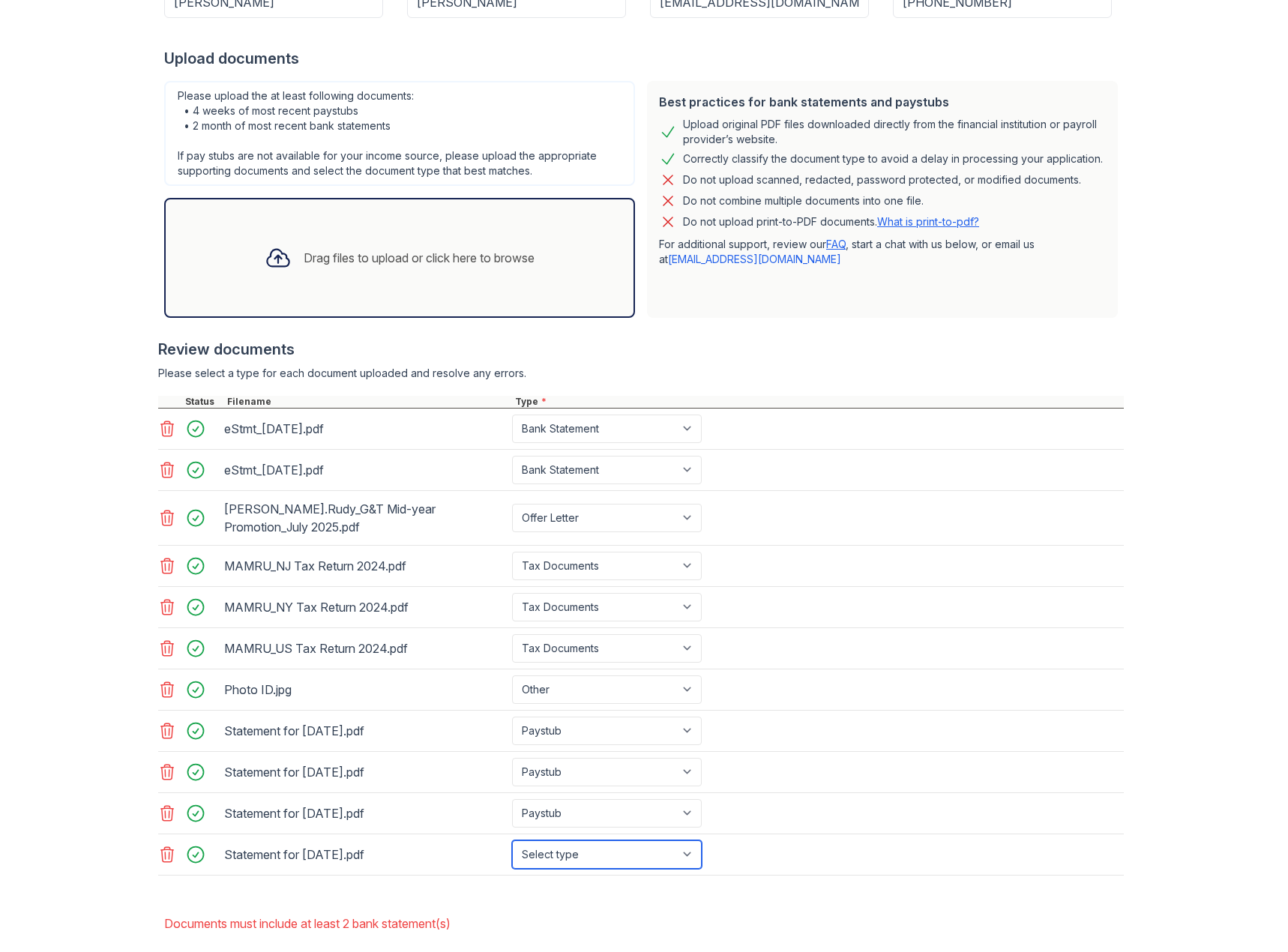
click at [573, 851] on select "Select type Paystub Bank Statement Offer Letter Tax Documents Benefit Award Let…" at bounding box center [607, 854] width 190 height 28
select select "paystub"
click at [512, 840] on select "Select type Paystub Bank Statement Offer Letter Tax Documents Benefit Award Let…" at bounding box center [607, 854] width 190 height 28
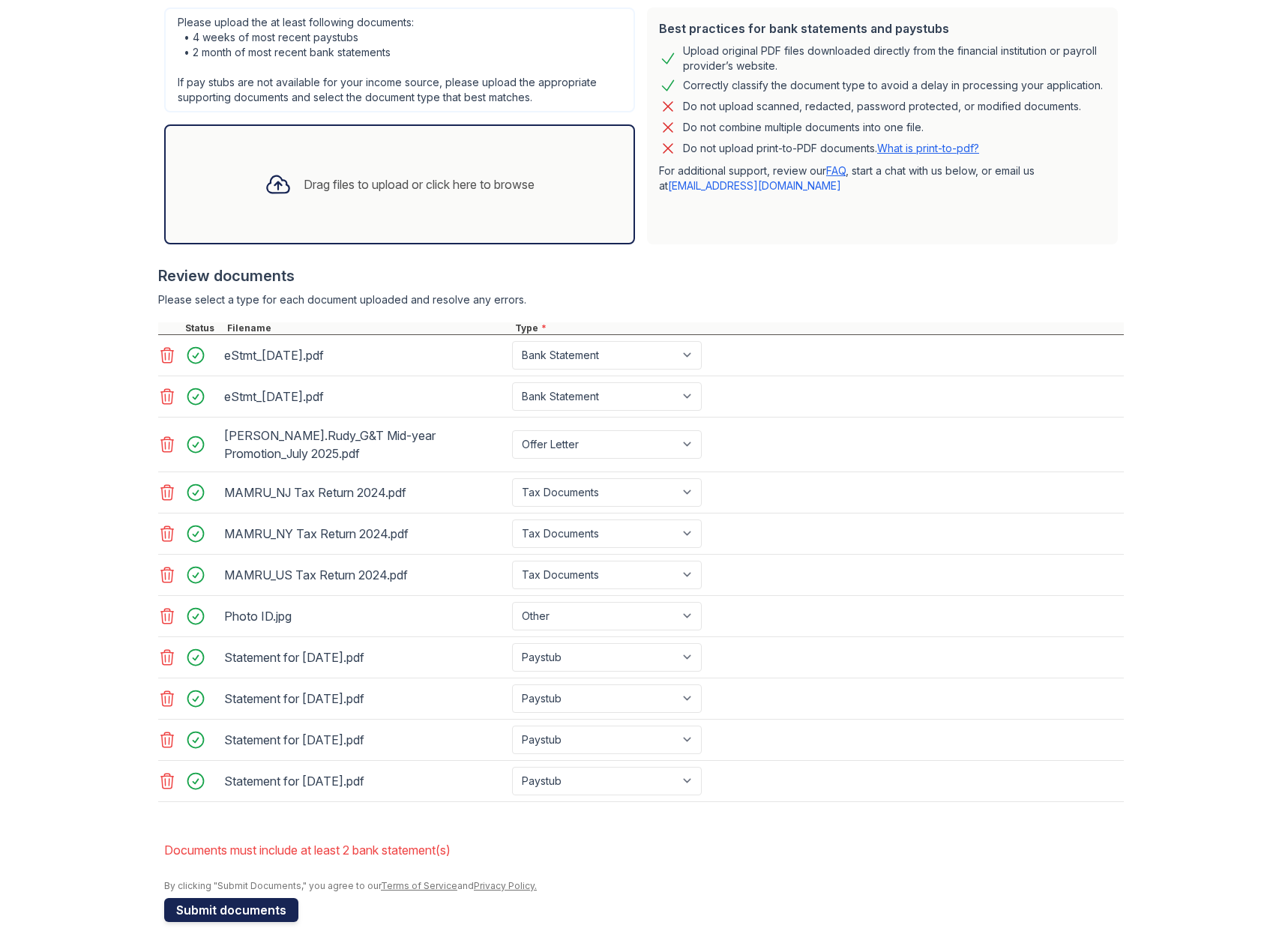
click at [220, 908] on button "Submit documents" at bounding box center [231, 910] width 134 height 24
